Goal: Task Accomplishment & Management: Use online tool/utility

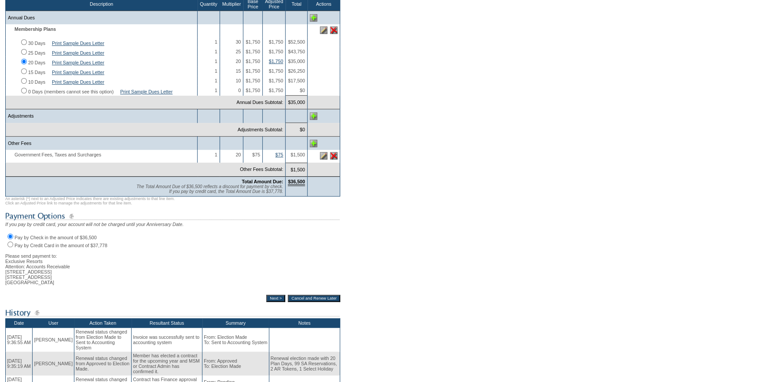
scroll to position [200, 0]
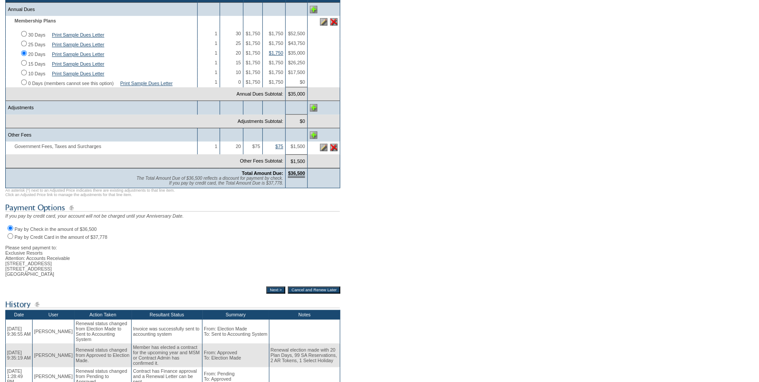
click at [266, 293] on input "Next >" at bounding box center [275, 289] width 19 height 7
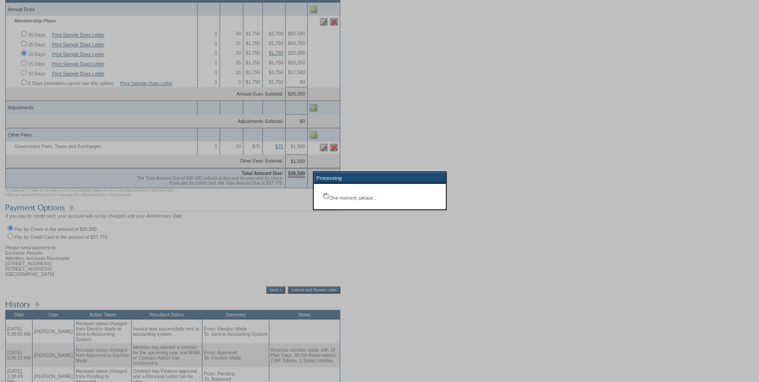
scroll to position [130, 0]
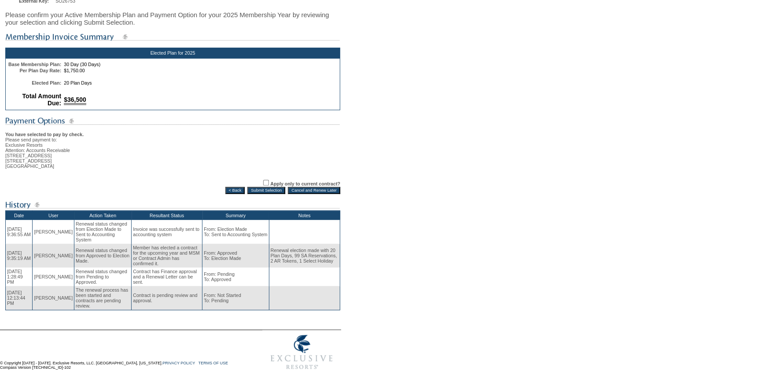
click at [269, 187] on input "Submit Selection" at bounding box center [266, 190] width 38 height 7
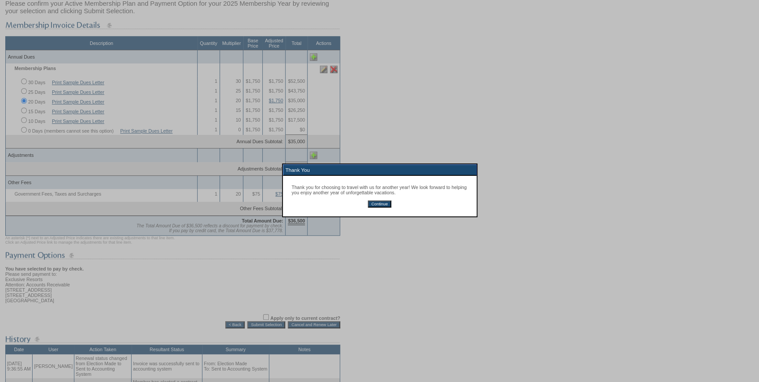
click at [386, 205] on input "Continue" at bounding box center [379, 203] width 23 height 7
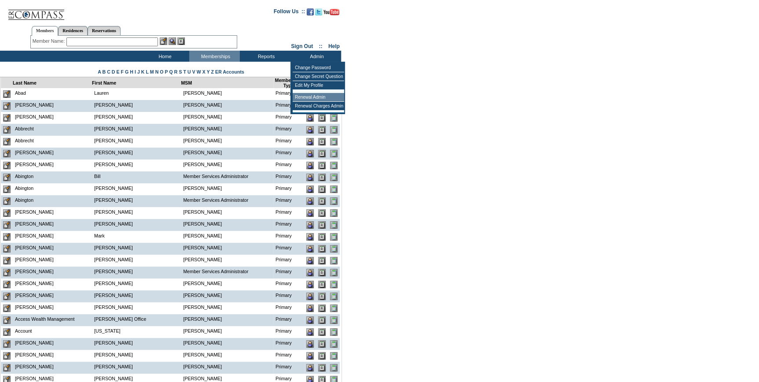
click at [309, 99] on td "Renewal Admin" at bounding box center [318, 97] width 51 height 9
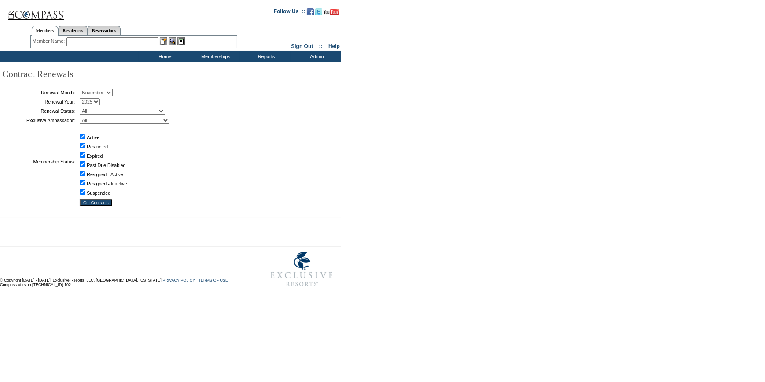
click at [100, 94] on select "January February March April May June July August September October November De…" at bounding box center [96, 92] width 33 height 7
select select "9"
click at [83, 89] on select "January February March April May June July August September October November De…" at bounding box center [96, 92] width 33 height 7
drag, startPoint x: 114, startPoint y: 111, endPoint x: 111, endPoint y: 115, distance: 4.8
click at [114, 111] on select "All Not Started Pending Approved Election Made Election Changed No Response Man…" at bounding box center [122, 110] width 85 height 7
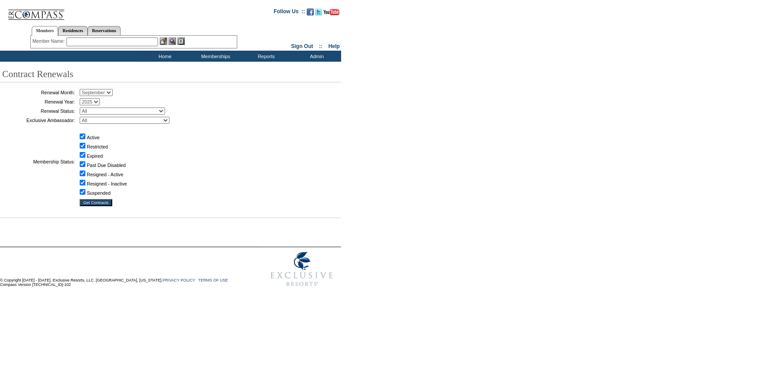
select select "5"
click at [83, 107] on select "All Not Started Pending Approved Election Made Election Changed No Response Man…" at bounding box center [122, 110] width 85 height 7
click at [105, 204] on input "Get Contracts" at bounding box center [96, 202] width 33 height 7
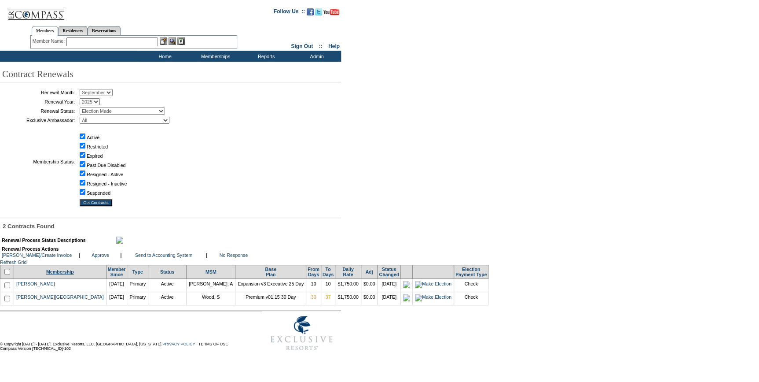
drag, startPoint x: 9, startPoint y: 291, endPoint x: 18, endPoint y: 289, distance: 8.9
click at [9, 274] on input "checkbox" at bounding box center [7, 272] width 6 height 6
checkbox input "true"
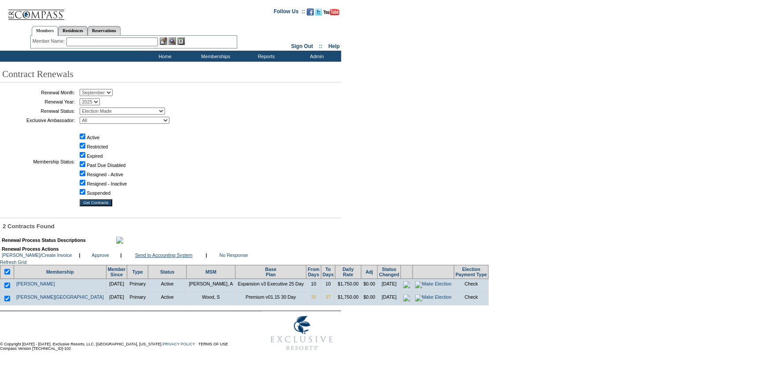
click at [156, 257] on link "Send to Accounting System" at bounding box center [163, 254] width 57 height 5
